Goal: Communication & Community: Answer question/provide support

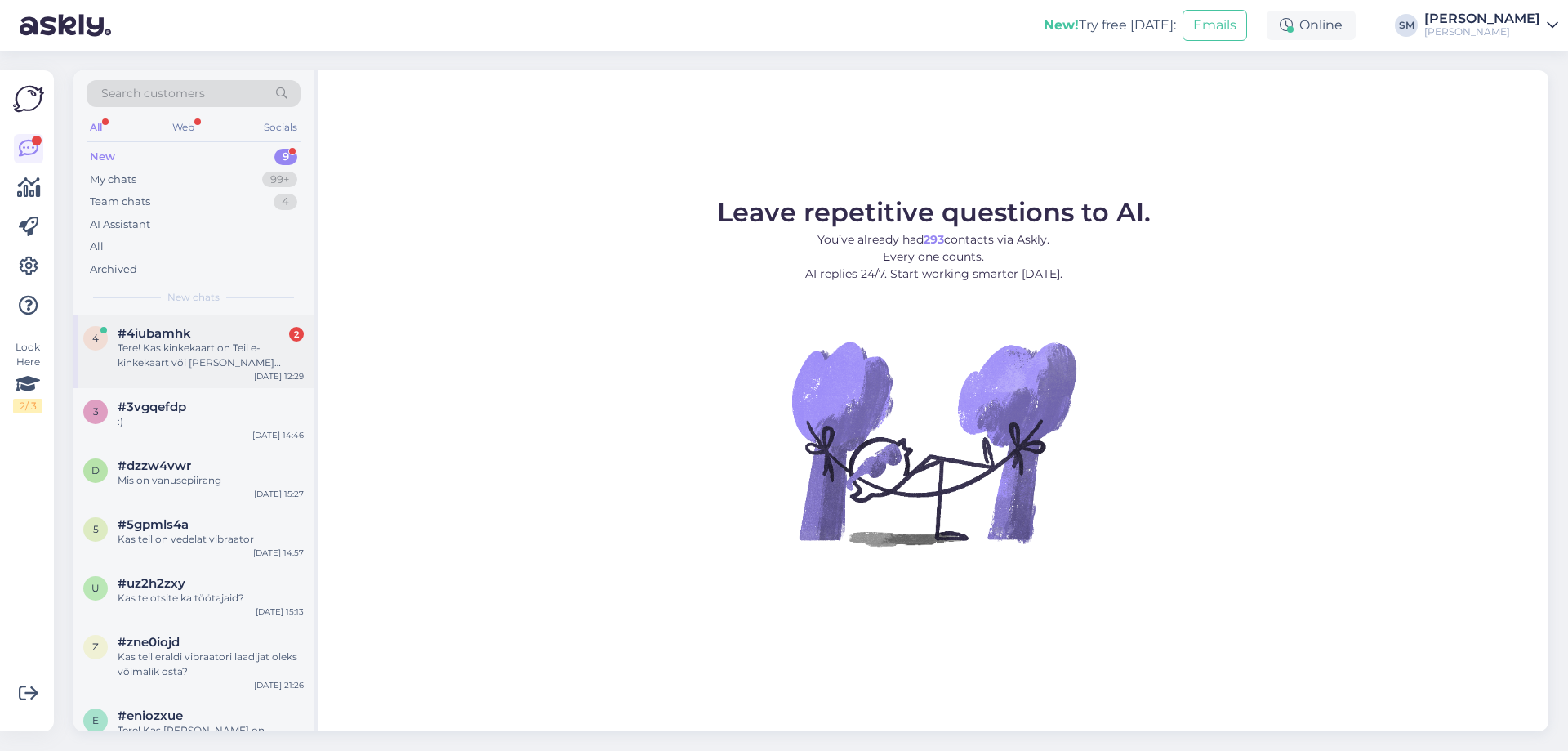
click at [232, 364] on div "Tere! Kas kinkekaart on Teil e-kinkekaart või saadate postiga?" at bounding box center [211, 355] width 186 height 29
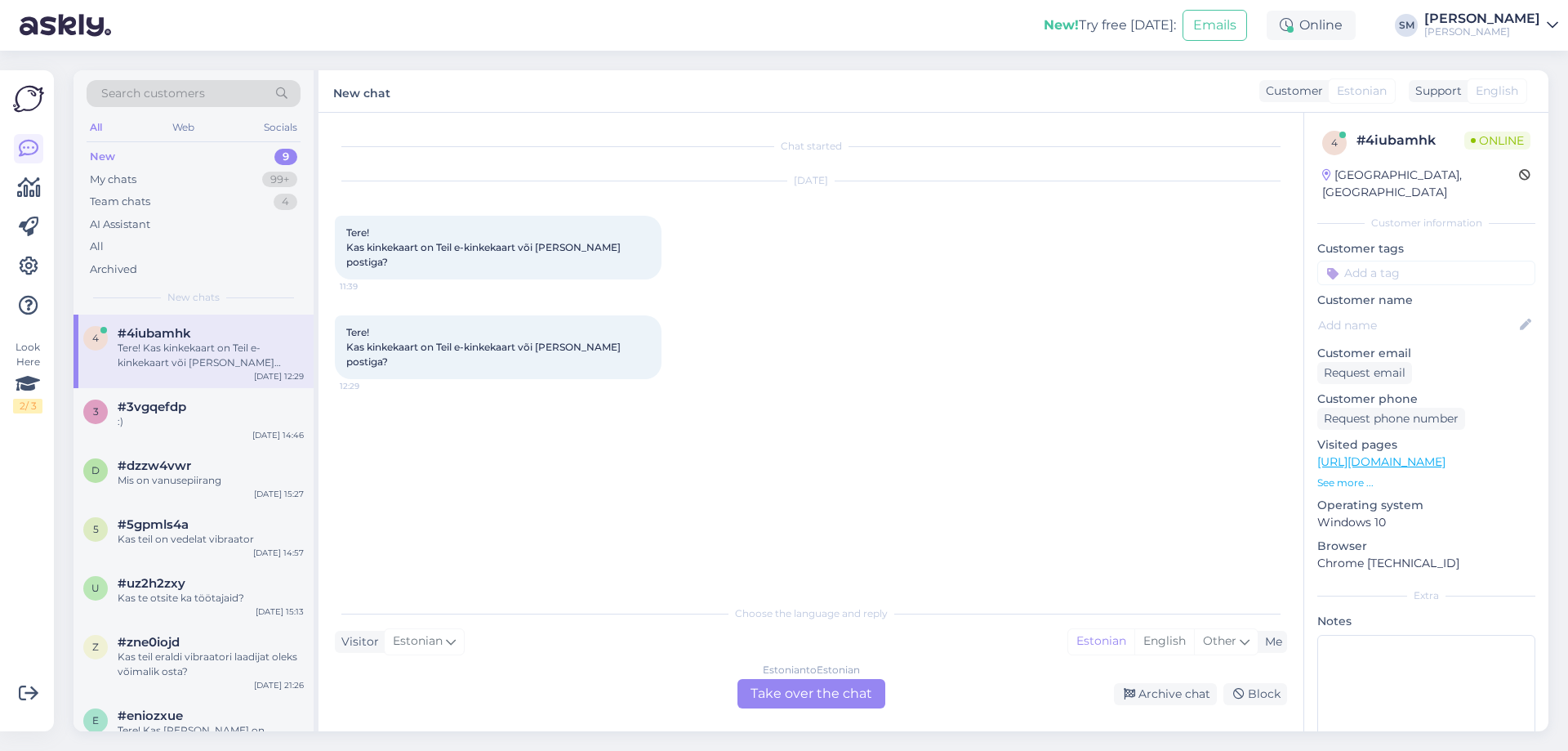
click at [808, 695] on div "Estonian to Estonian Take over the chat" at bounding box center [811, 693] width 148 height 29
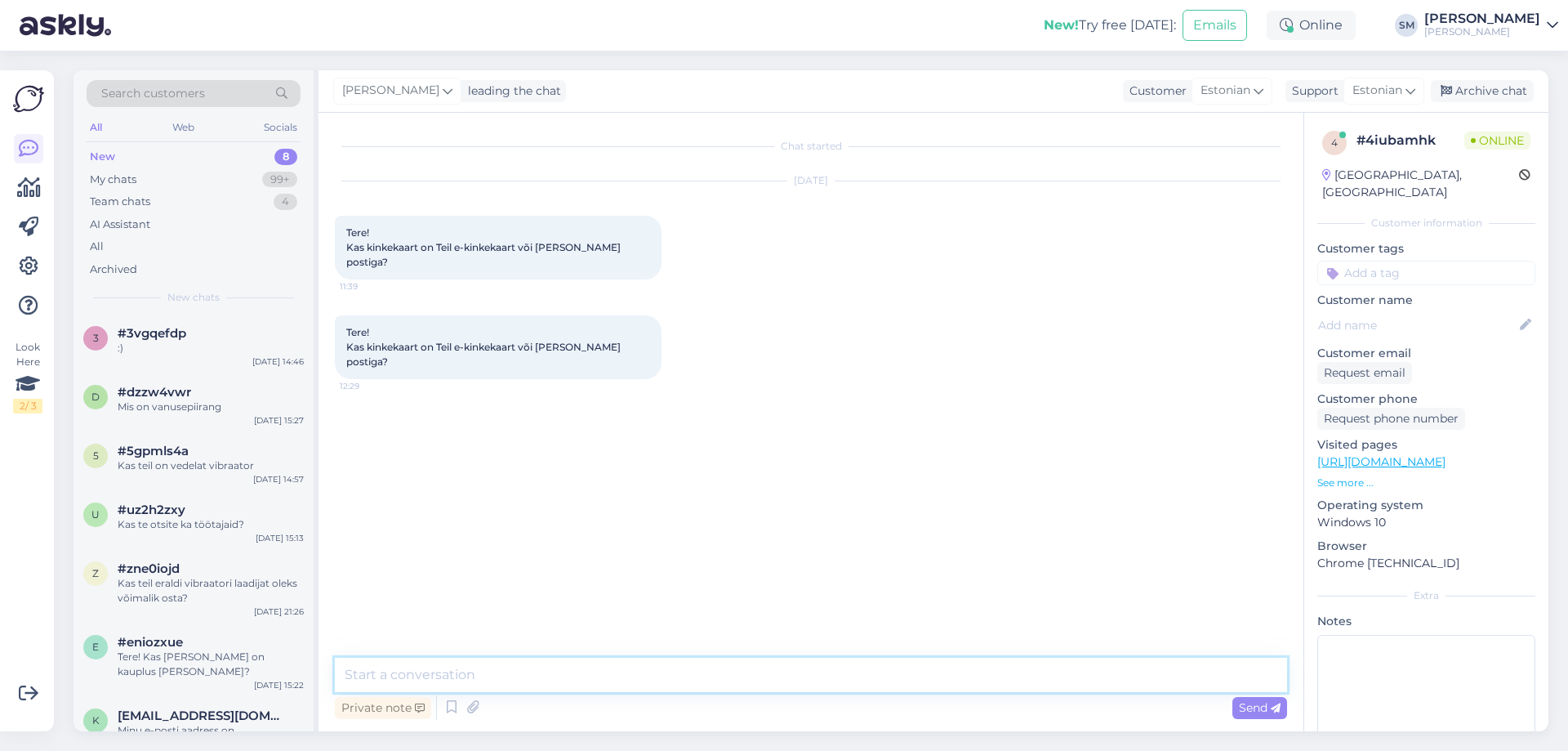
click at [627, 668] on textarea at bounding box center [811, 675] width 952 height 35
type textarea "Tere, saadame postiga."
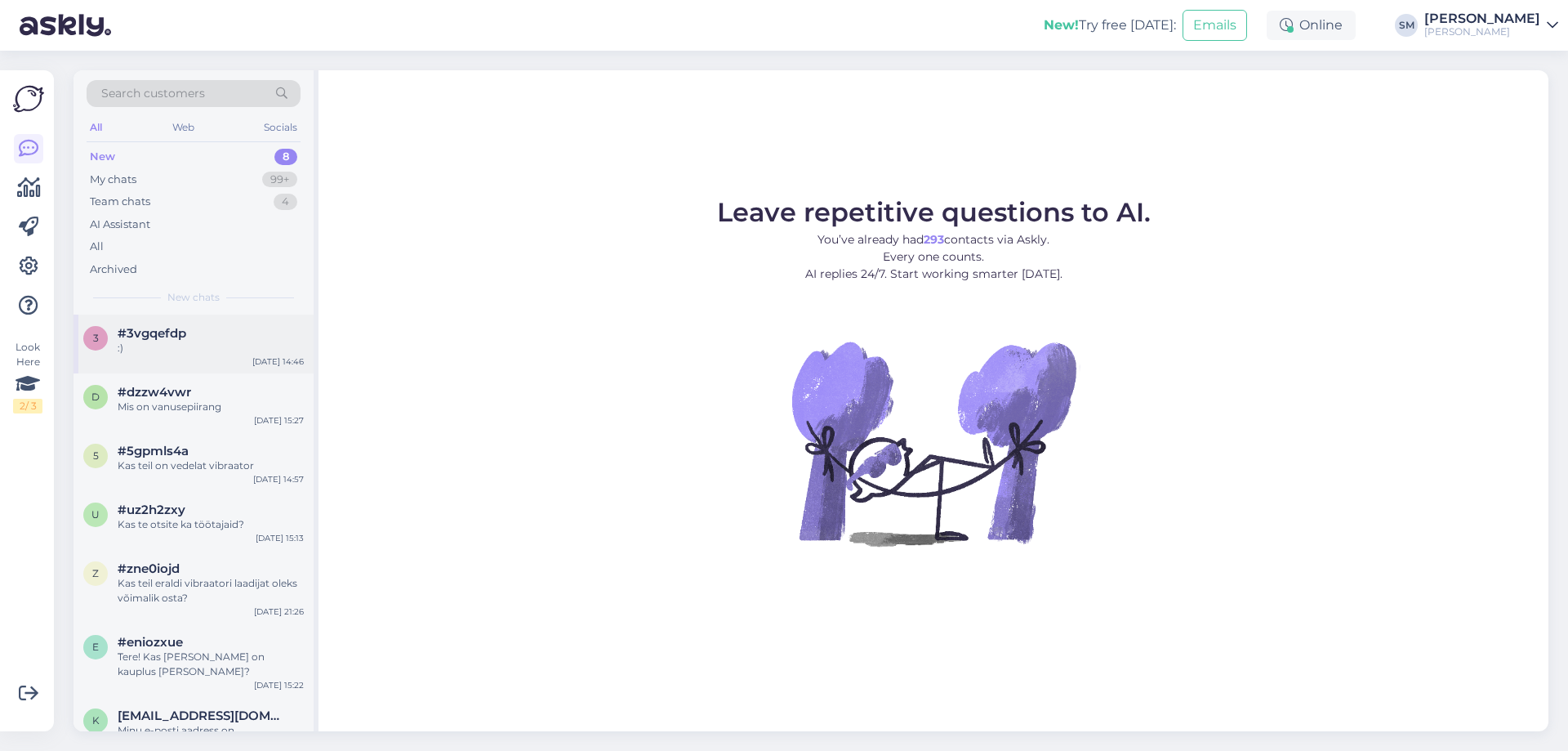
click at [261, 340] on div "#3vgqefdp" at bounding box center [211, 333] width 186 height 15
